Goal: Information Seeking & Learning: Find specific fact

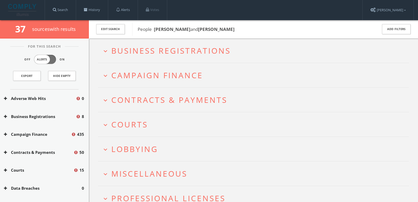
click at [161, 73] on span "Campaign Finance" at bounding box center [157, 75] width 92 height 11
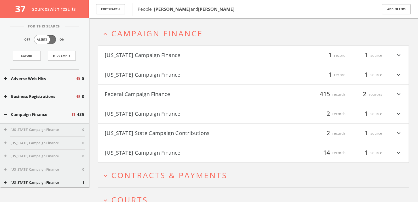
click at [183, 91] on button "Federal Campaign Finance" at bounding box center [179, 94] width 149 height 9
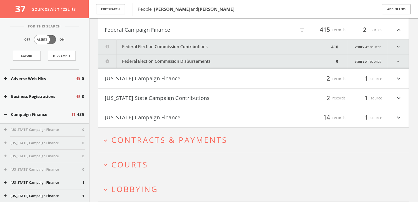
scroll to position [110, 0]
click at [301, 31] on icon "filter_list" at bounding box center [302, 29] width 6 height 6
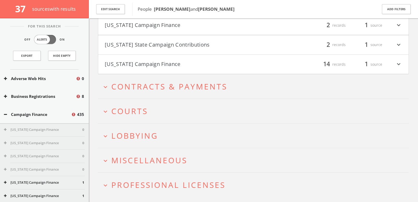
type input "duke"
click at [245, 107] on button "expand_more Courts" at bounding box center [255, 111] width 307 height 9
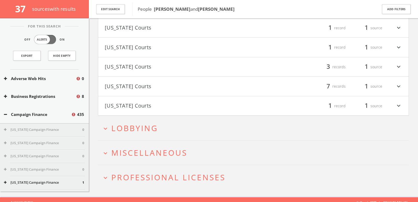
scroll to position [290, 0]
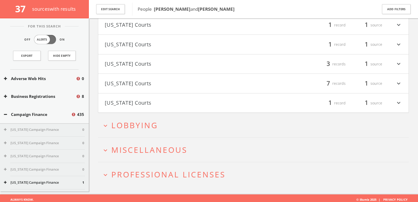
click at [132, 126] on span "Lobbying" at bounding box center [134, 125] width 47 height 11
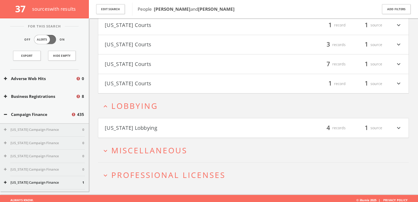
click at [132, 126] on button "[US_STATE] Lobbying" at bounding box center [179, 127] width 149 height 9
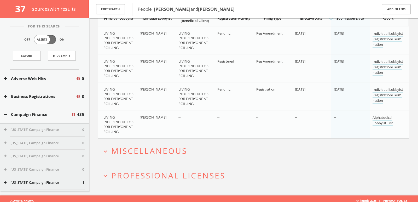
scroll to position [450, 0]
click at [141, 145] on span "Miscellaneous" at bounding box center [149, 150] width 76 height 11
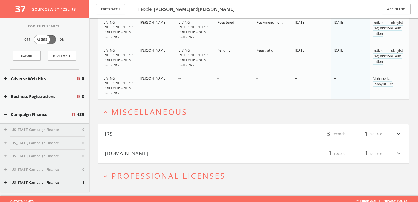
click at [141, 144] on h4 "[DOMAIN_NAME] filter_list 1 record 1 source expand_more" at bounding box center [253, 153] width 310 height 19
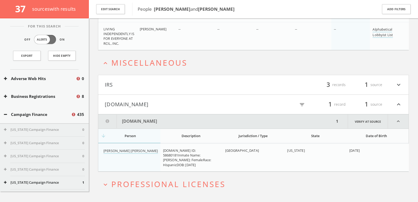
scroll to position [547, 0]
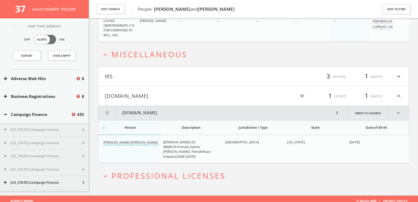
click at [132, 140] on link "[PERSON_NAME] [PERSON_NAME]" at bounding box center [130, 142] width 55 height 5
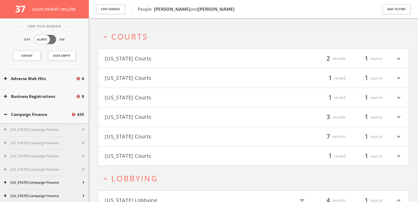
scroll to position [236, 0]
click at [129, 54] on button "[US_STATE] Courts" at bounding box center [179, 58] width 149 height 9
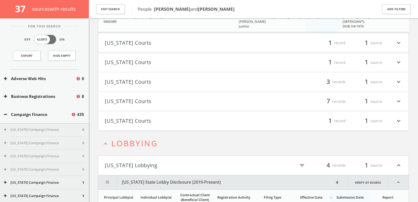
scroll to position [371, 0]
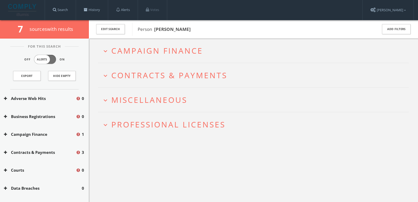
click at [172, 54] on span "Campaign Finance" at bounding box center [157, 50] width 92 height 11
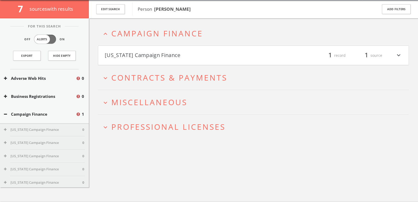
click at [172, 54] on button "[US_STATE] Campaign Finance" at bounding box center [179, 55] width 149 height 9
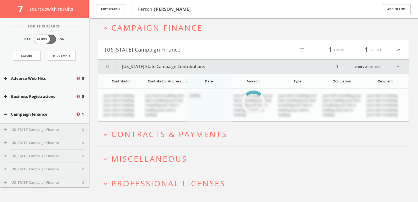
scroll to position [30, 0]
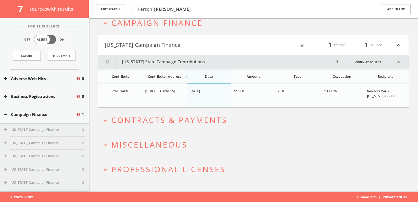
click at [184, 139] on span "Miscellaneous" at bounding box center [149, 144] width 76 height 11
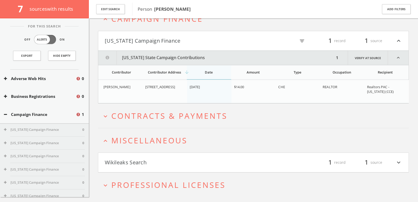
scroll to position [46, 0]
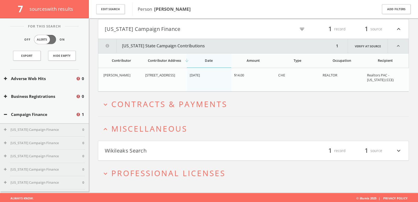
click at [183, 142] on h4 "Wikileaks Search filter_list 1 record 1 source expand_more" at bounding box center [253, 150] width 310 height 19
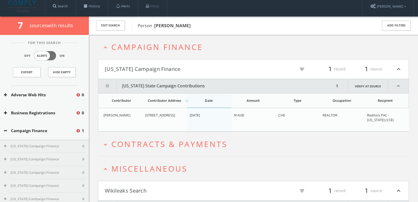
scroll to position [1, 0]
